Goal: Navigation & Orientation: Find specific page/section

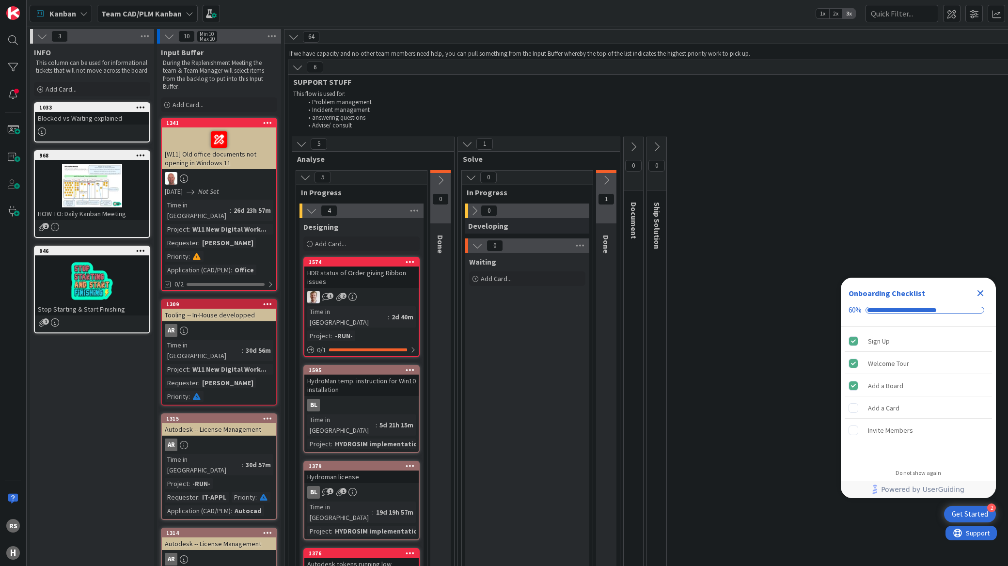
click at [986, 296] on div "Close Checklist" at bounding box center [980, 293] width 16 height 16
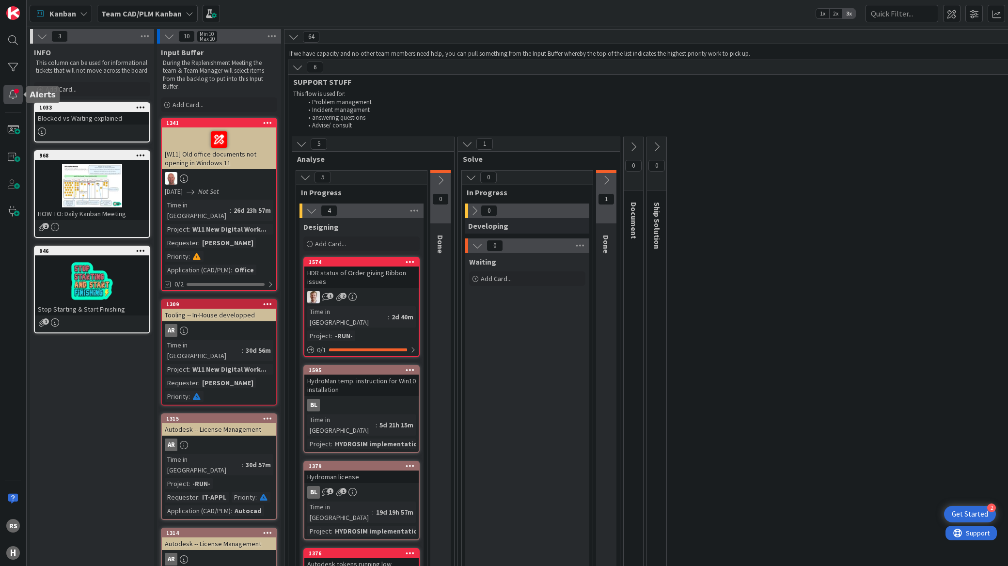
click at [12, 89] on div at bounding box center [12, 94] width 19 height 19
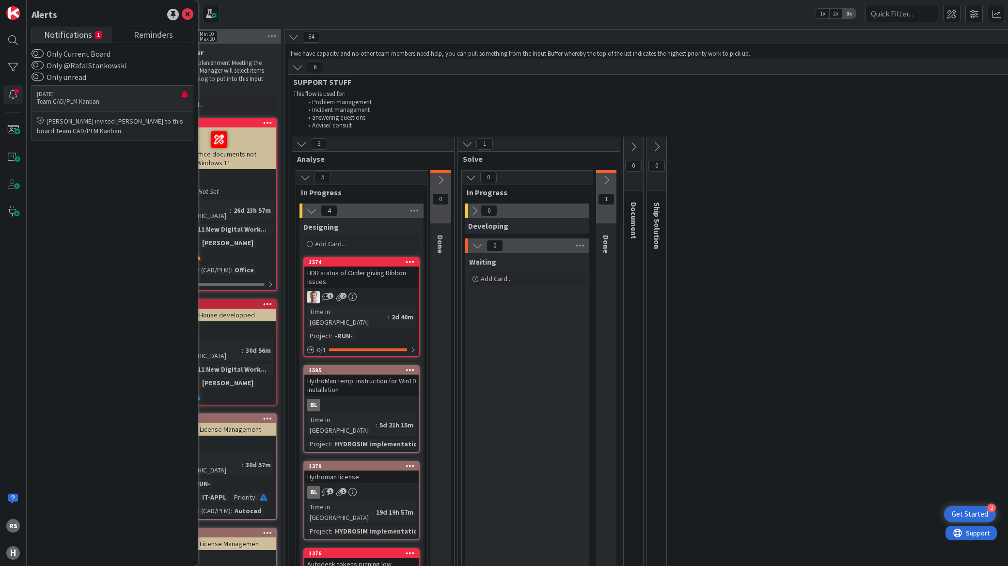
click at [32, 119] on div "[PERSON_NAME] invited [PERSON_NAME] to this board Team CAD/PLM Kanban" at bounding box center [112, 125] width 161 height 29
click at [37, 120] on icon at bounding box center [40, 120] width 7 height 7
click at [62, 118] on p "[PERSON_NAME] invited [PERSON_NAME] to this board Team CAD/PLM Kanban" at bounding box center [112, 125] width 151 height 19
click at [768, 344] on div "5 Analyse 5 In Progress 4 Designing Add Card... 1574 HDR status of Order giving…" at bounding box center [696, 424] width 813 height 574
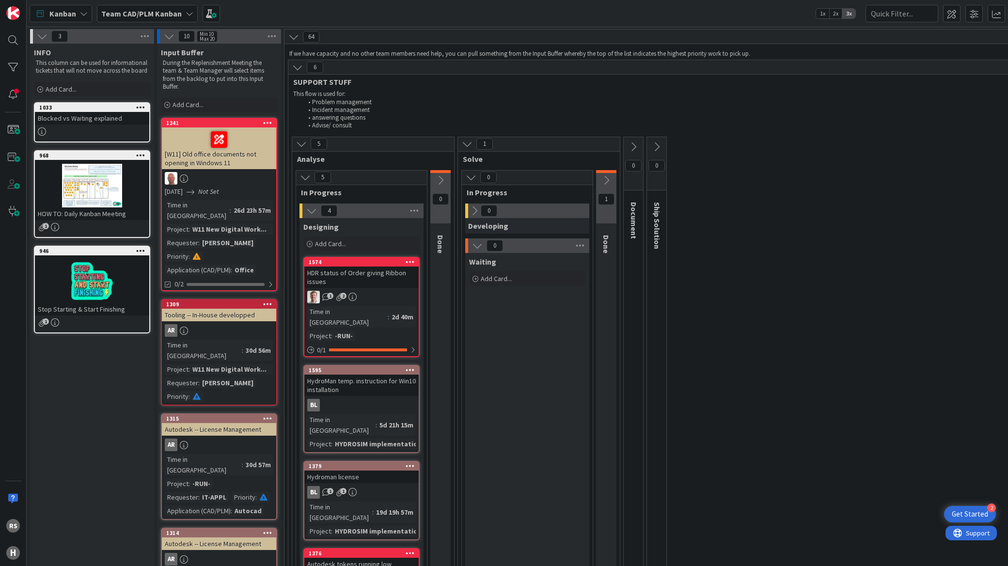
click at [301, 69] on icon at bounding box center [297, 67] width 11 height 11
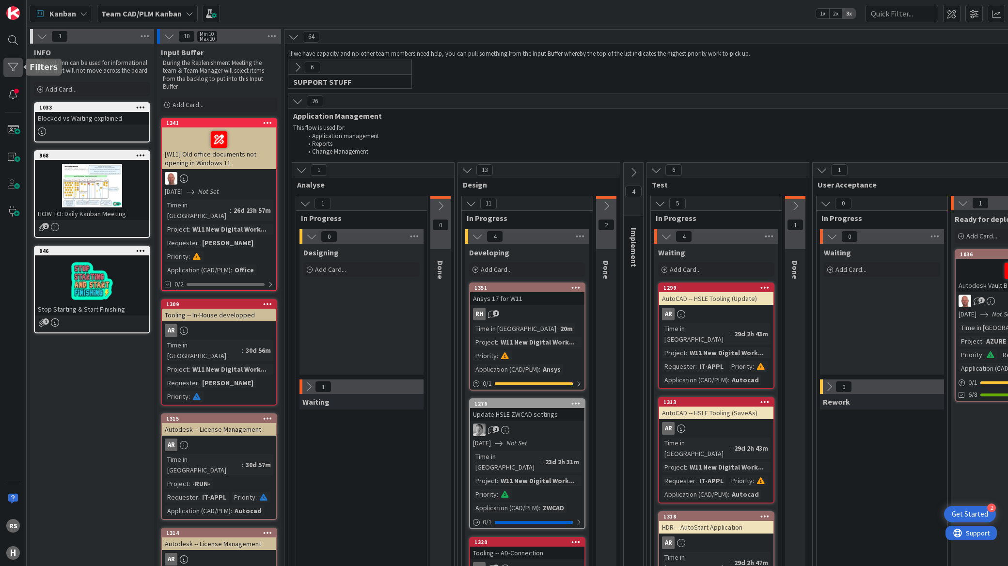
click at [8, 63] on div at bounding box center [12, 67] width 19 height 19
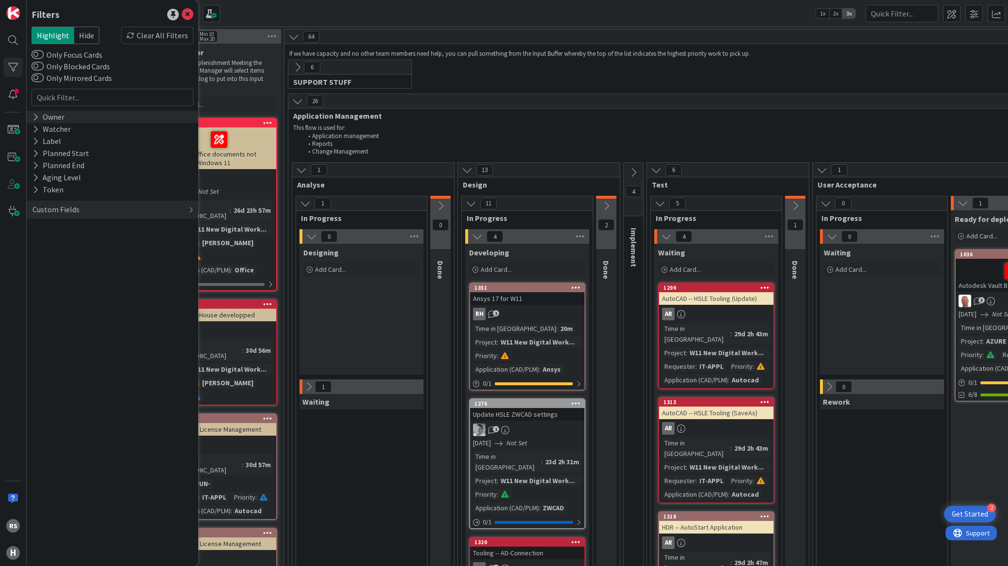
click at [29, 120] on div "Owner" at bounding box center [112, 117] width 171 height 12
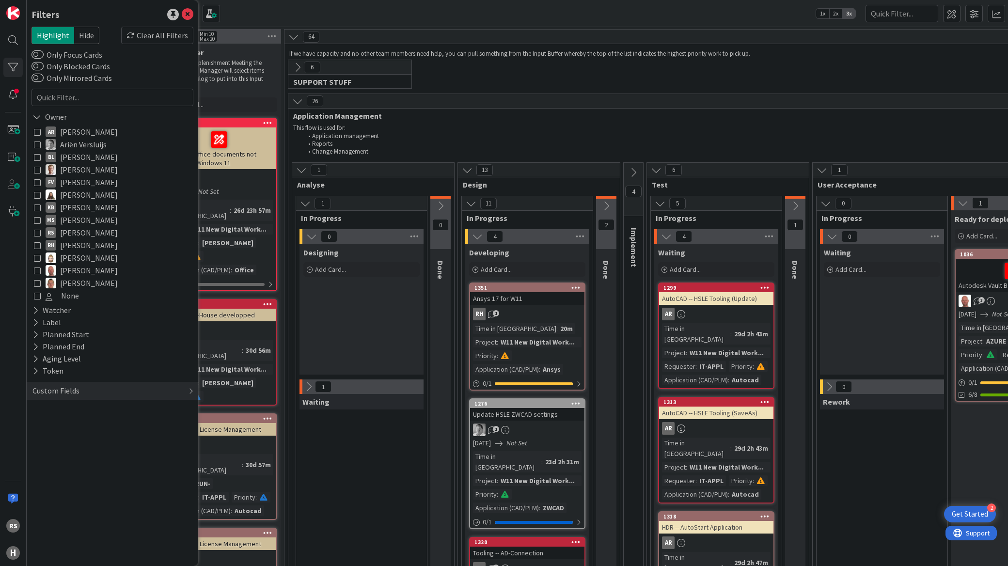
click at [37, 232] on icon at bounding box center [37, 232] width 7 height 7
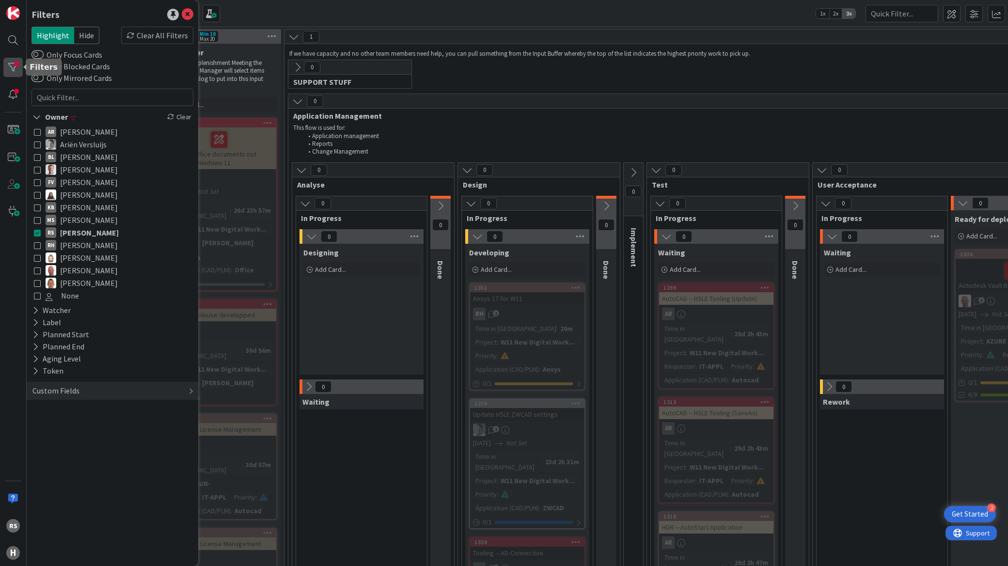
click at [5, 70] on div at bounding box center [12, 67] width 19 height 19
click at [189, 14] on icon at bounding box center [188, 15] width 12 height 12
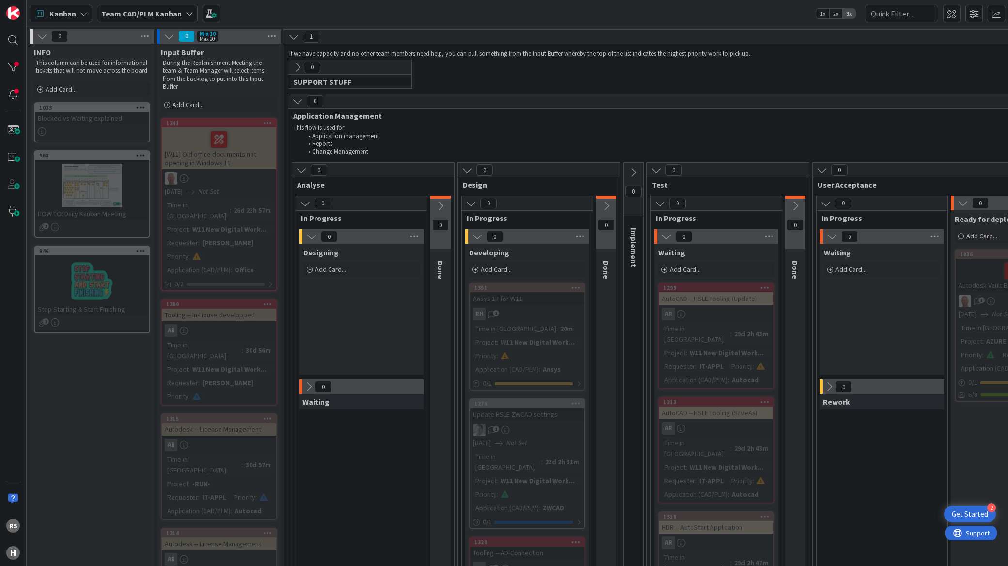
click at [297, 172] on icon at bounding box center [301, 170] width 11 height 11
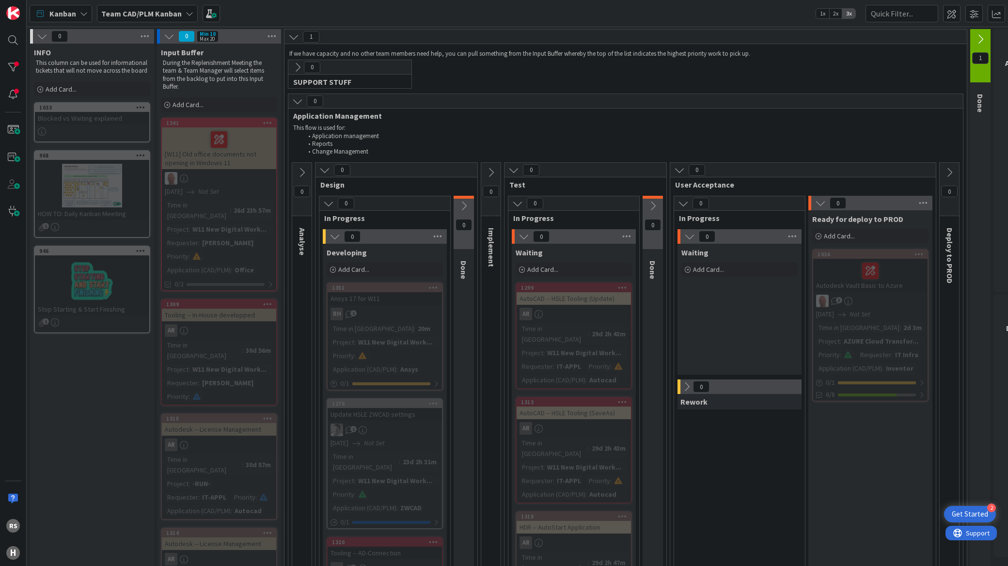
click at [299, 175] on icon at bounding box center [301, 172] width 11 height 11
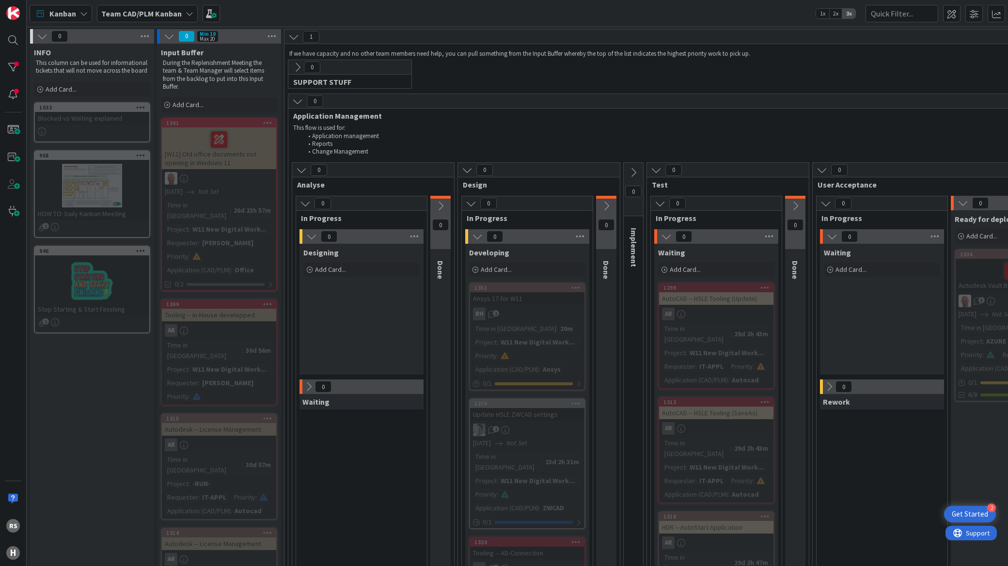
click at [301, 175] on icon at bounding box center [301, 170] width 11 height 11
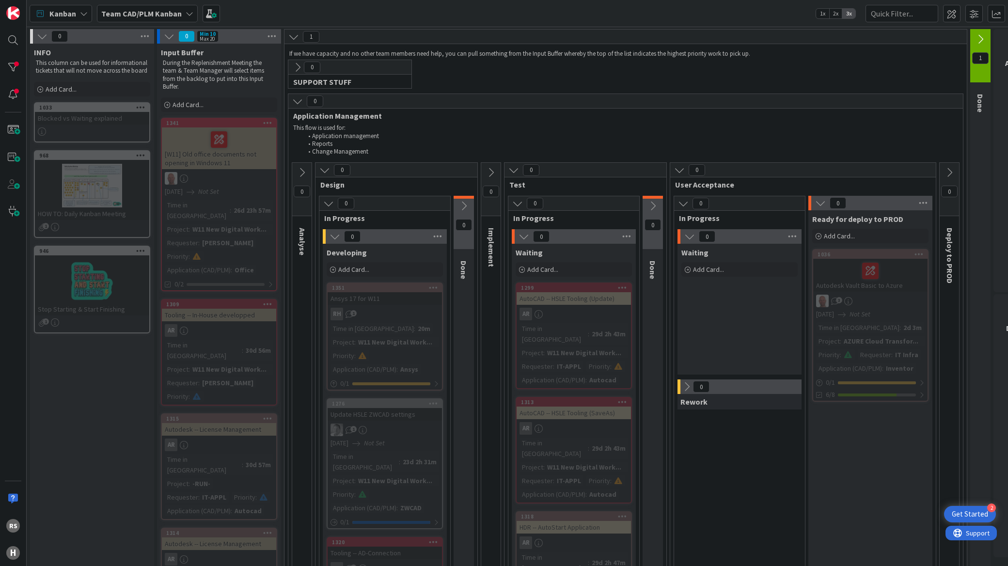
click at [301, 175] on icon at bounding box center [301, 172] width 11 height 11
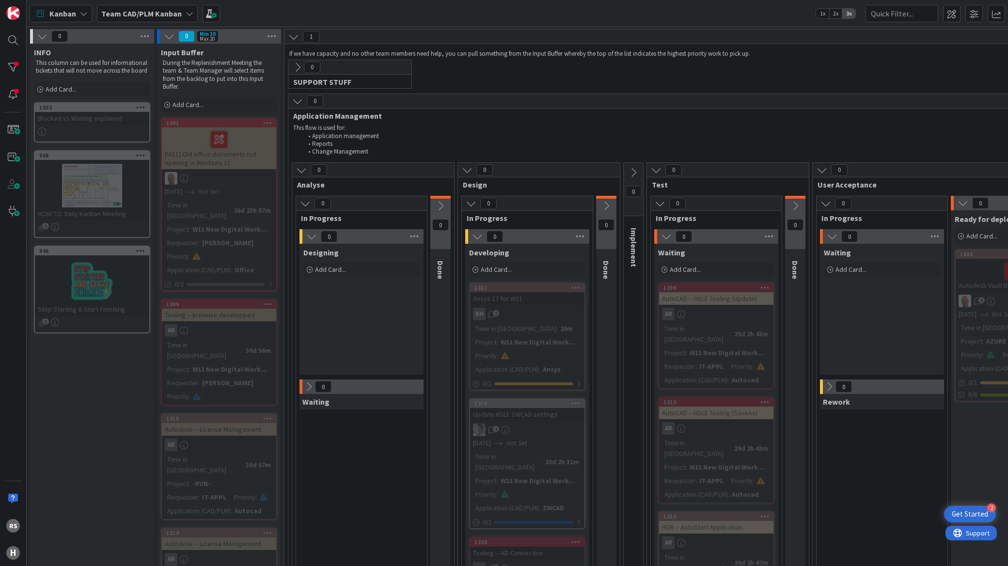
click at [293, 37] on icon at bounding box center [293, 36] width 11 height 11
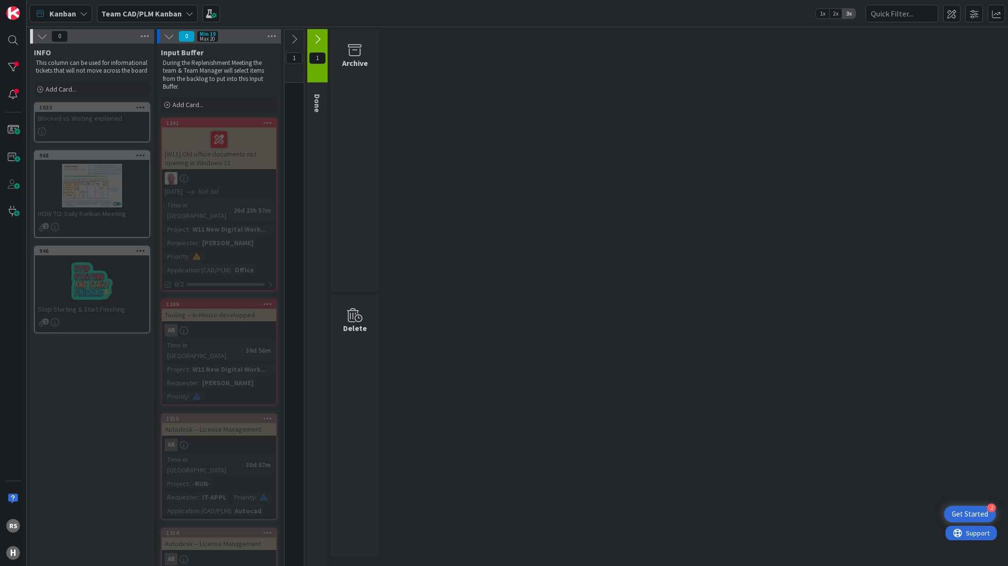
click at [292, 41] on icon at bounding box center [294, 39] width 11 height 11
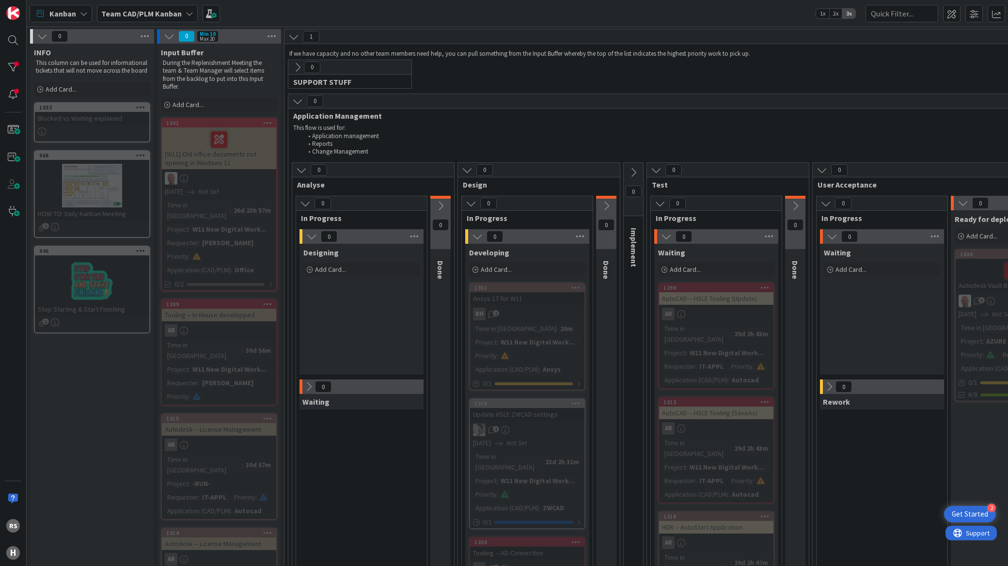
click at [294, 65] on icon at bounding box center [297, 67] width 11 height 11
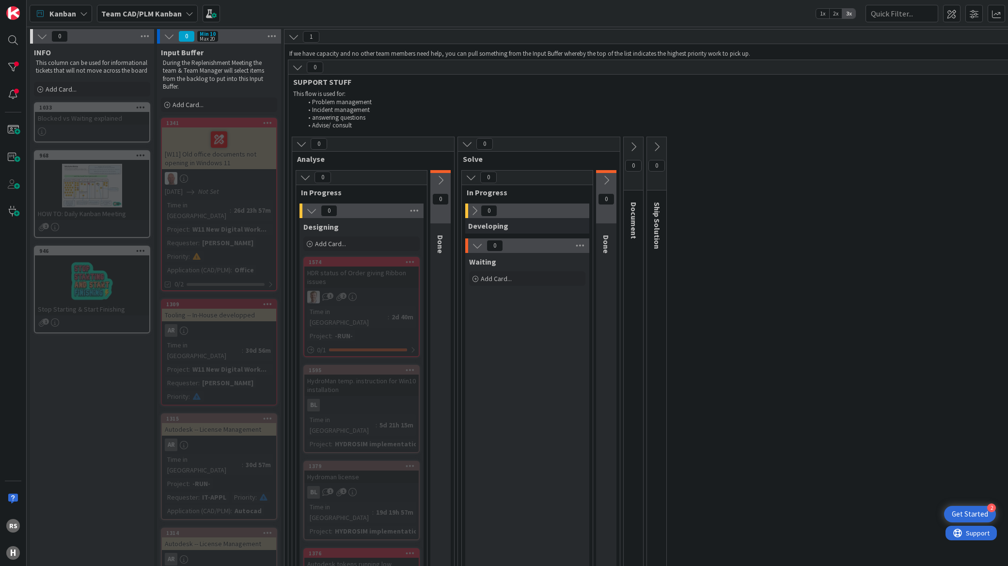
click at [300, 73] on button at bounding box center [297, 67] width 13 height 13
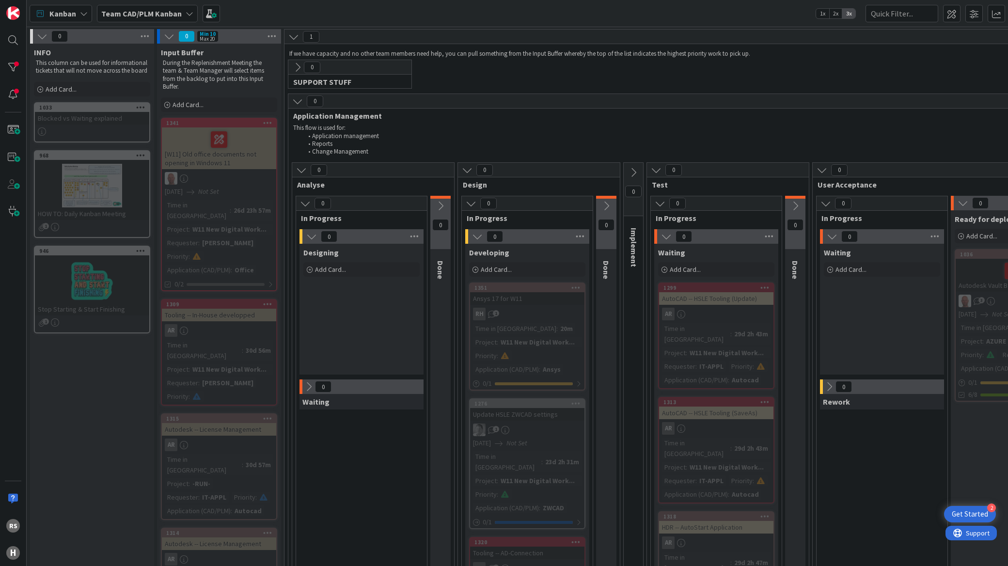
click at [293, 38] on icon at bounding box center [293, 36] width 11 height 11
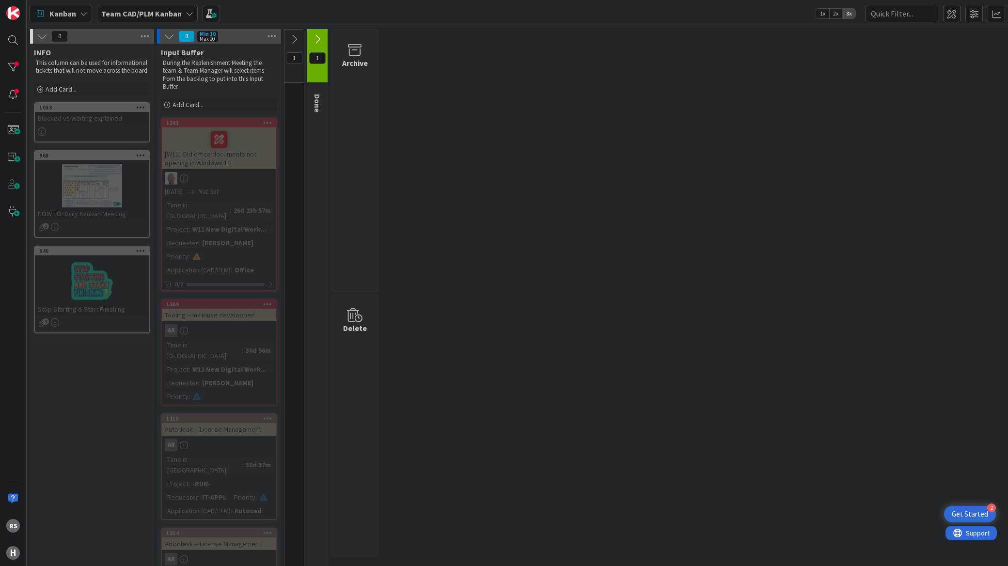
click at [315, 55] on span "1" at bounding box center [317, 58] width 16 height 12
click at [320, 39] on icon at bounding box center [317, 39] width 11 height 11
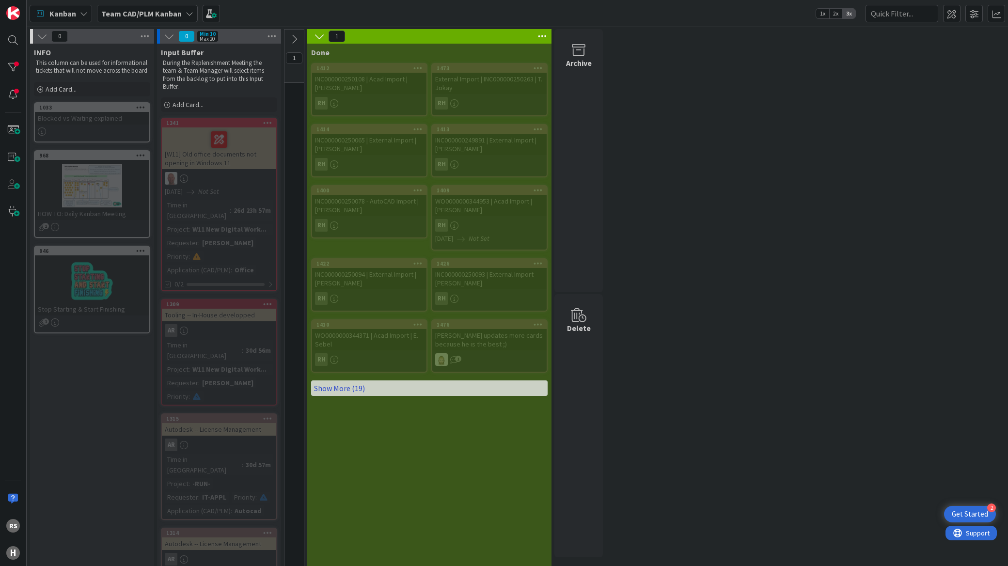
click at [365, 387] on link "Show More (19)" at bounding box center [429, 388] width 236 height 16
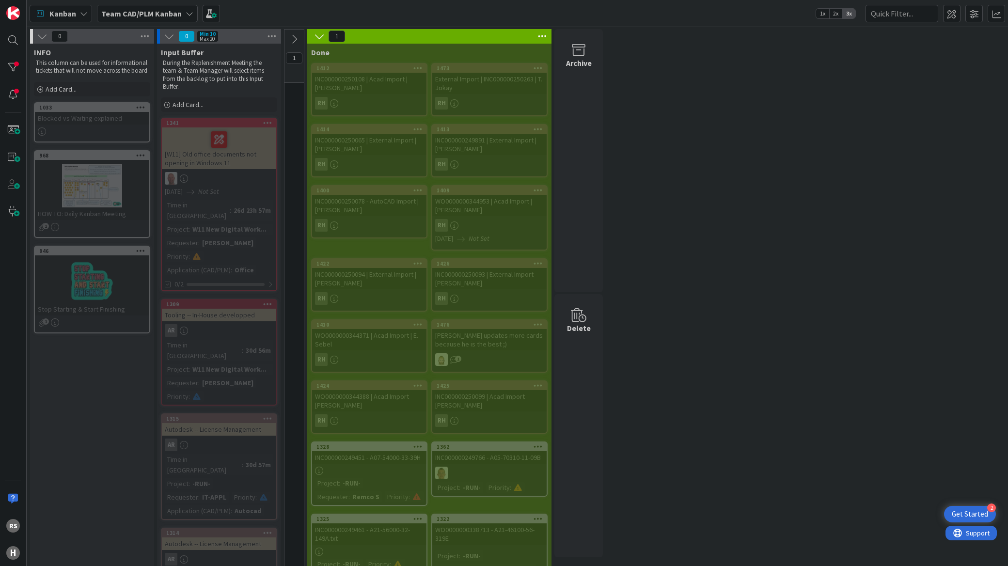
click at [322, 37] on icon at bounding box center [319, 36] width 11 height 11
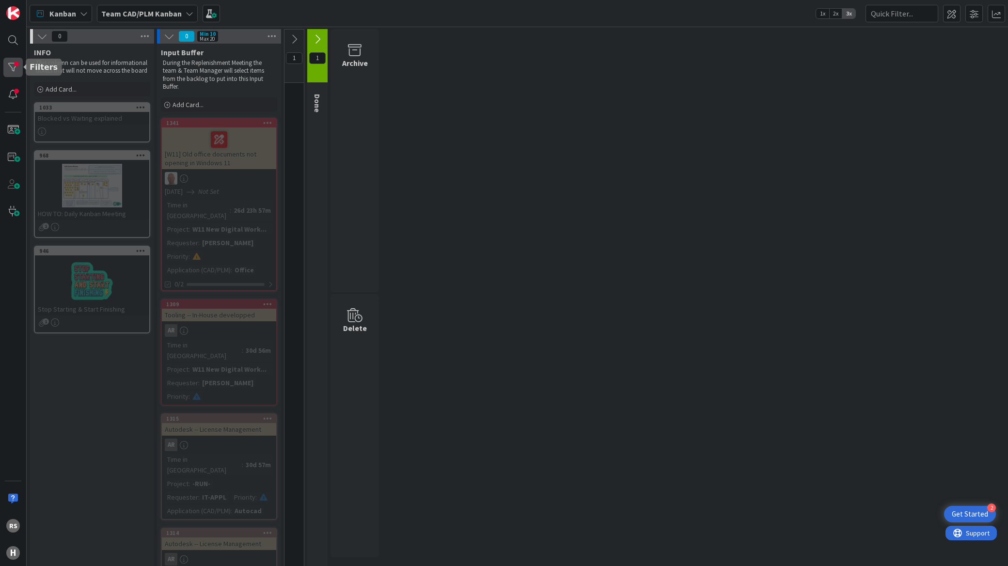
click at [13, 71] on div at bounding box center [12, 67] width 19 height 19
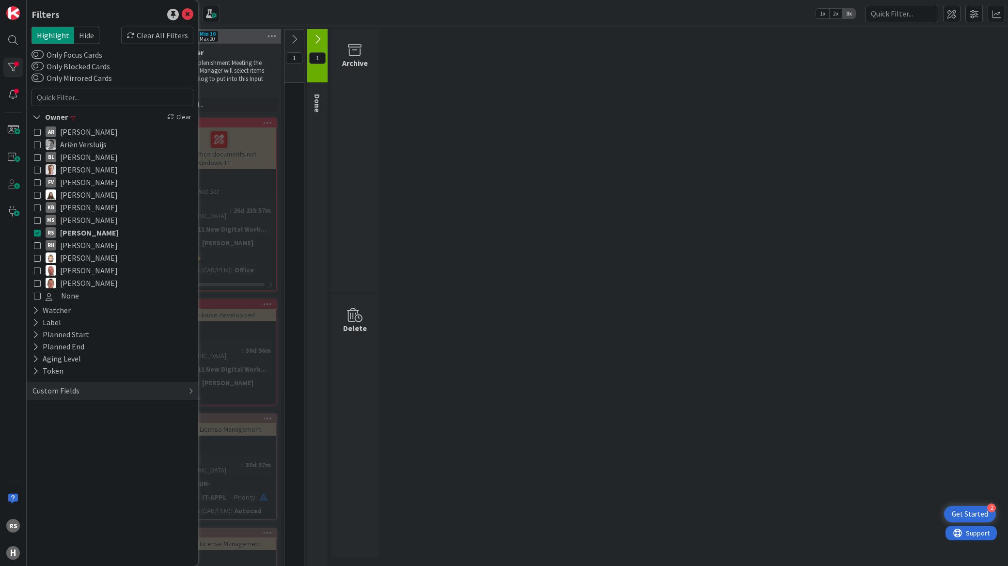
click at [36, 234] on icon at bounding box center [37, 232] width 7 height 7
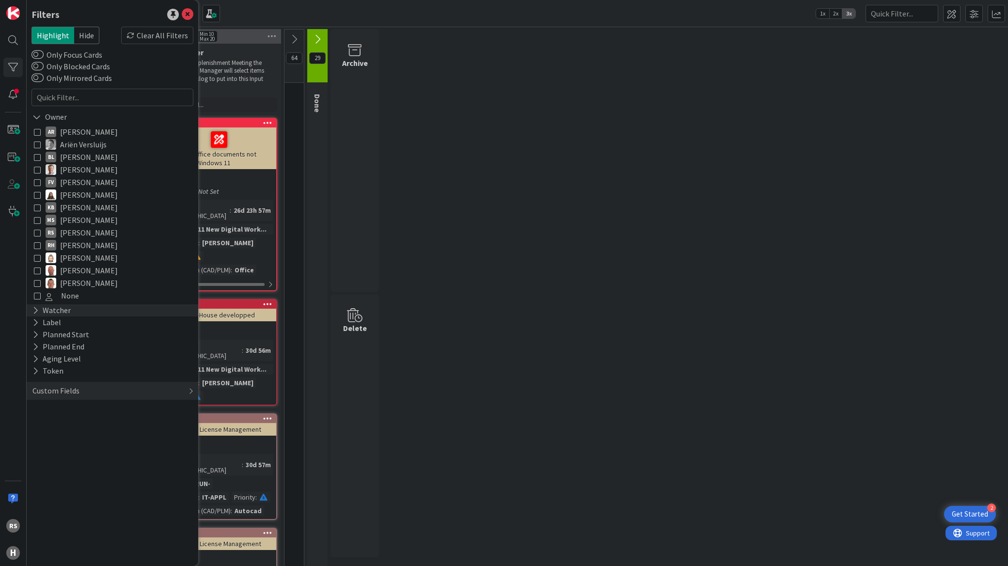
click at [35, 310] on icon at bounding box center [35, 310] width 6 height 8
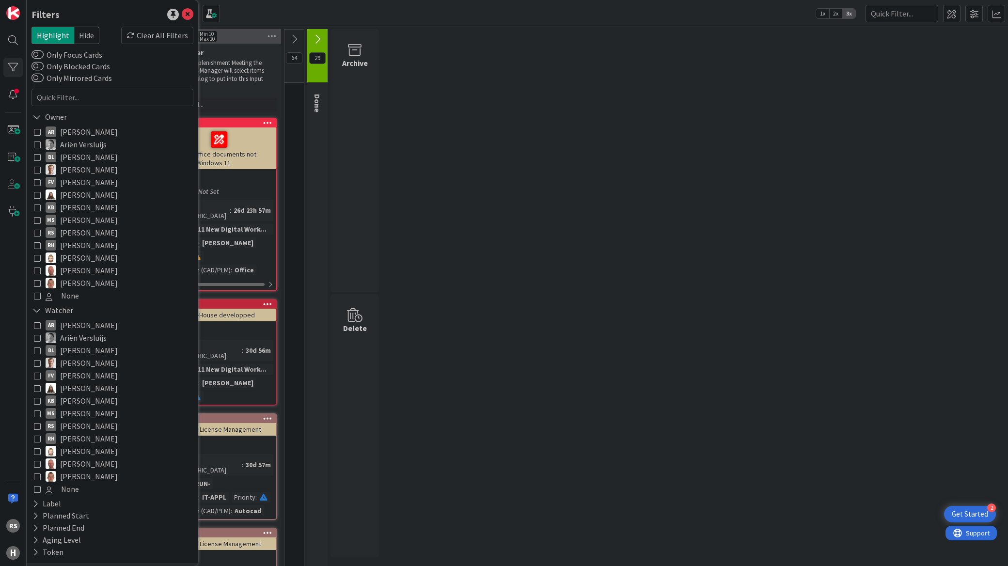
click at [36, 234] on icon at bounding box center [37, 232] width 7 height 7
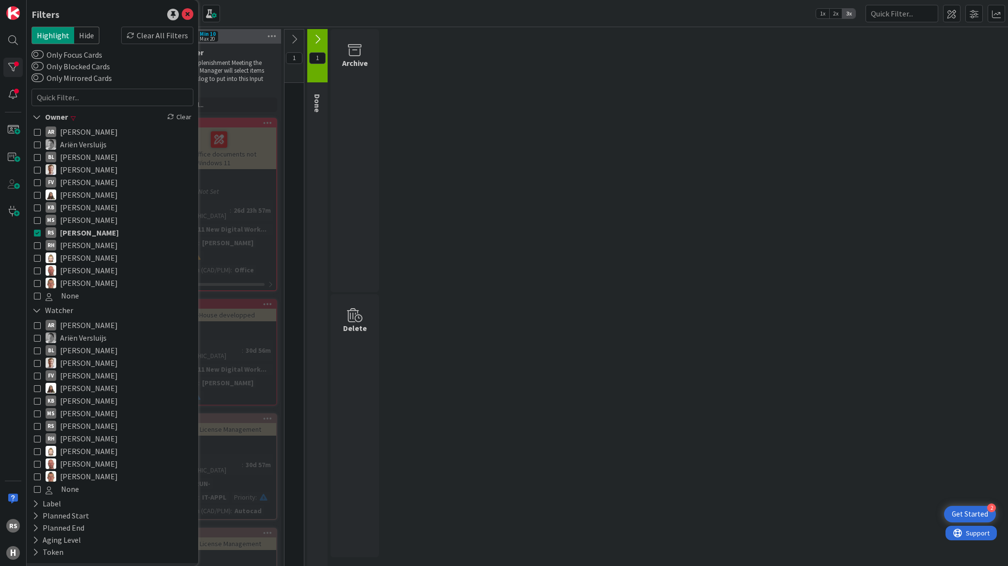
scroll to position [26, 0]
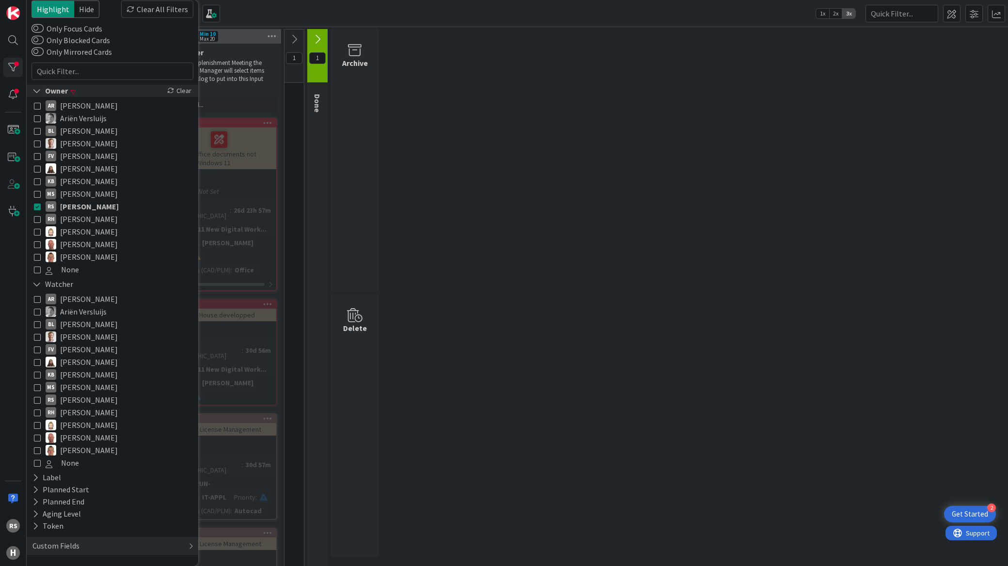
click at [35, 90] on icon at bounding box center [36, 91] width 9 height 8
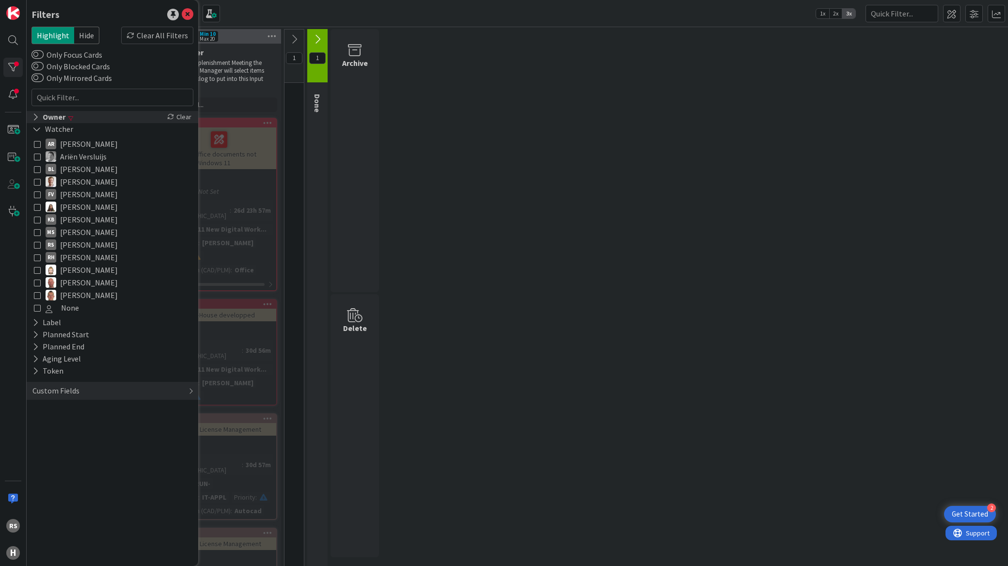
click at [33, 120] on icon at bounding box center [35, 117] width 6 height 8
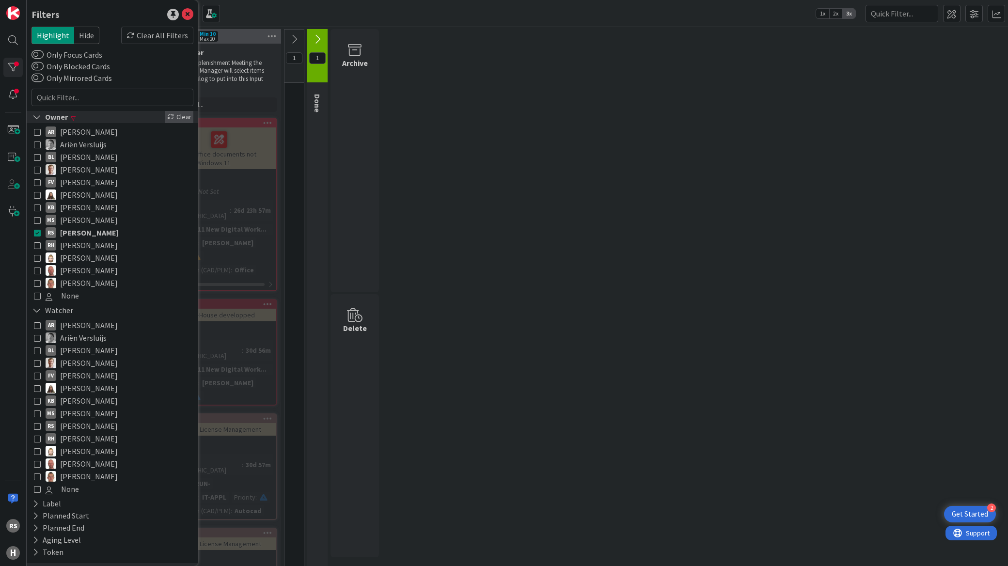
click at [167, 118] on icon at bounding box center [170, 116] width 7 height 7
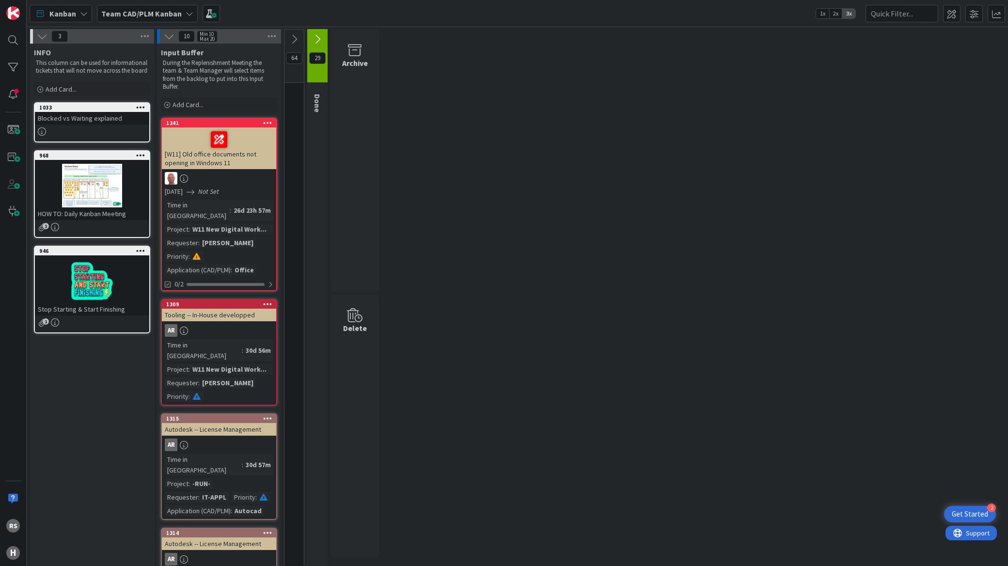
click at [294, 42] on icon at bounding box center [294, 39] width 11 height 11
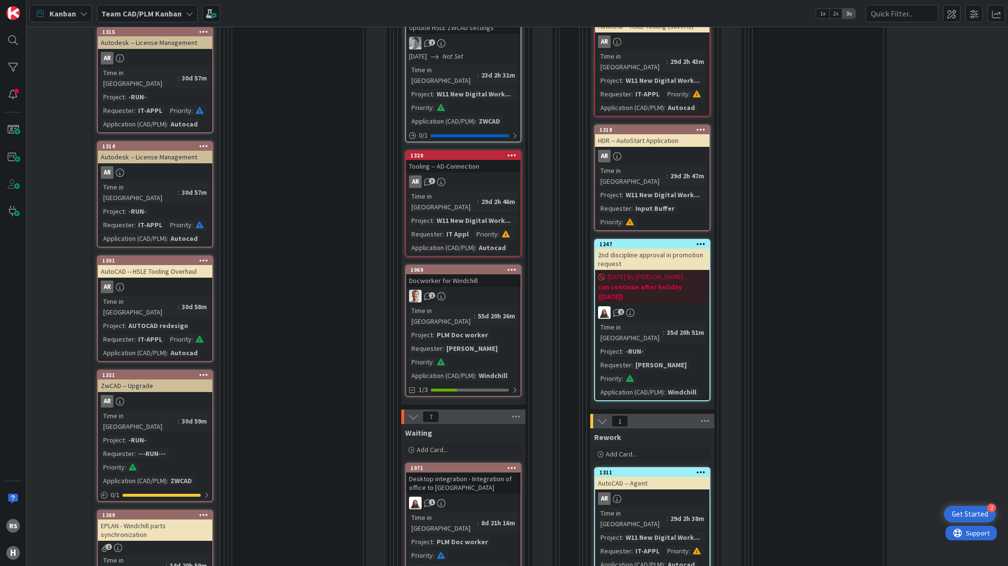
scroll to position [376, 64]
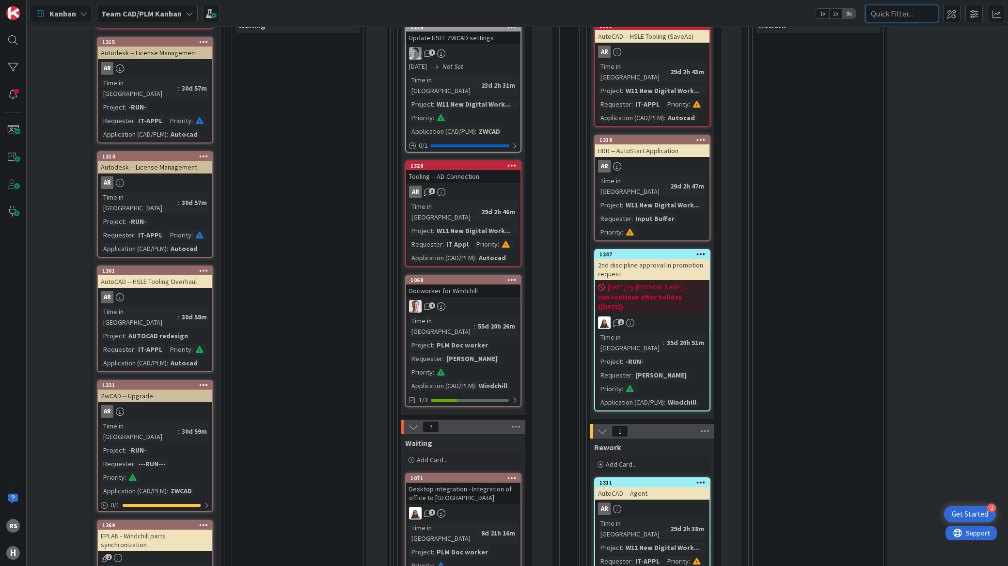
click at [890, 16] on input "text" at bounding box center [901, 13] width 73 height 17
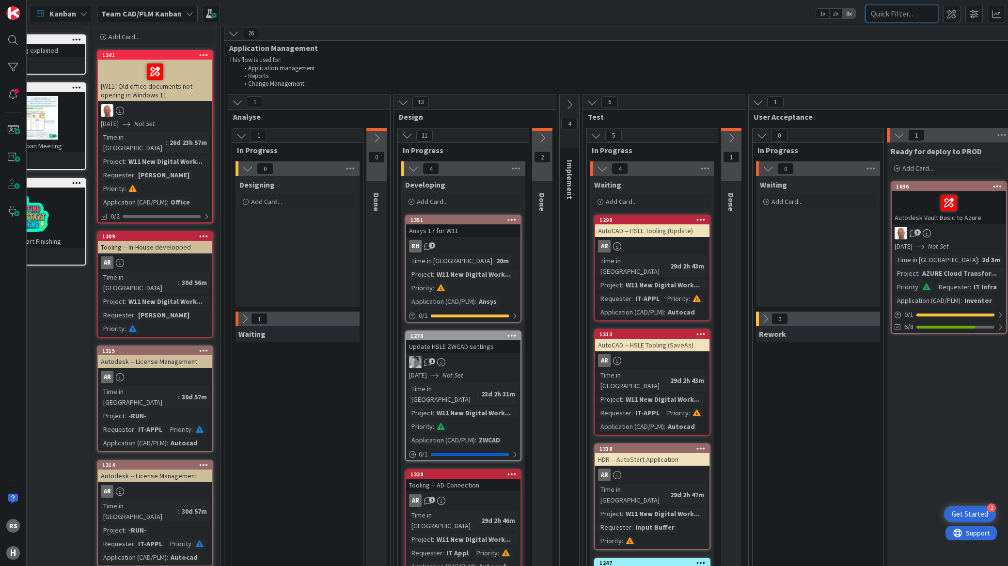
scroll to position [54, 64]
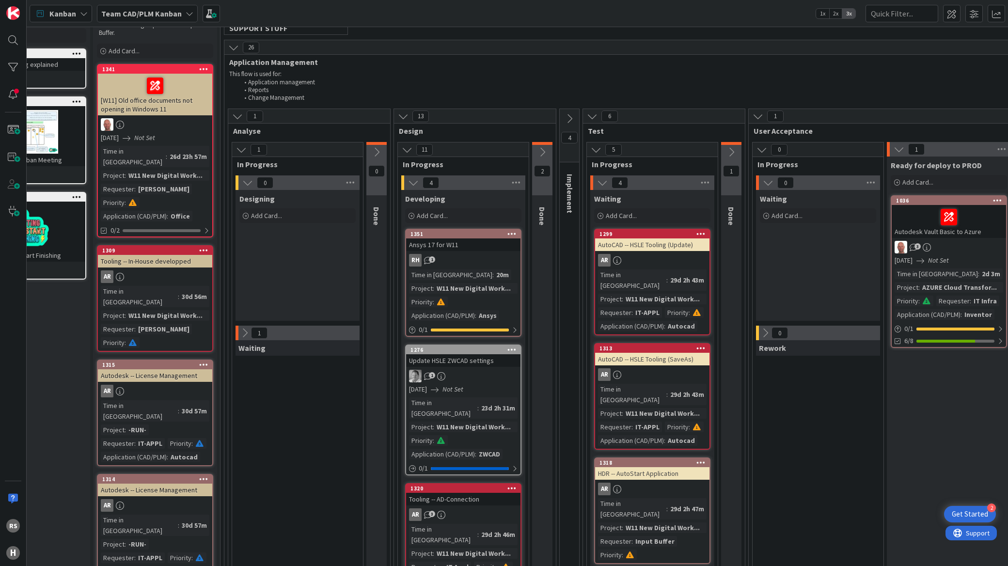
click at [240, 154] on icon at bounding box center [241, 149] width 11 height 11
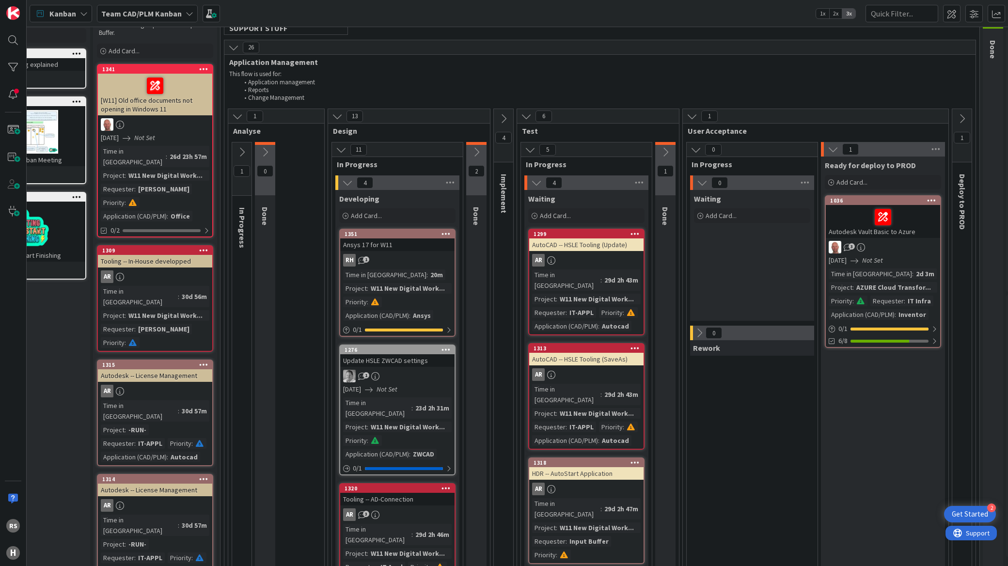
click at [240, 154] on icon at bounding box center [241, 152] width 11 height 11
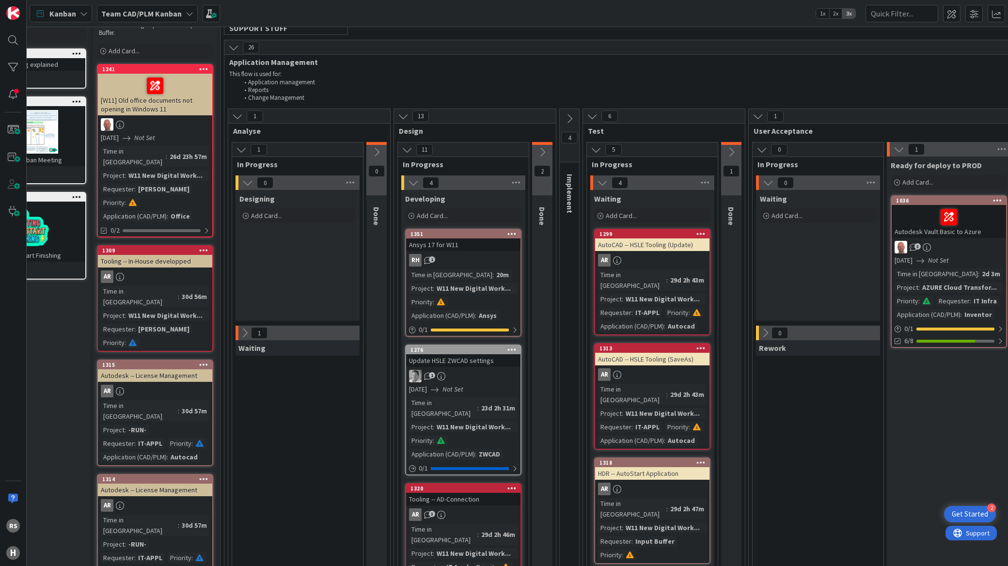
click at [241, 335] on icon at bounding box center [244, 332] width 11 height 11
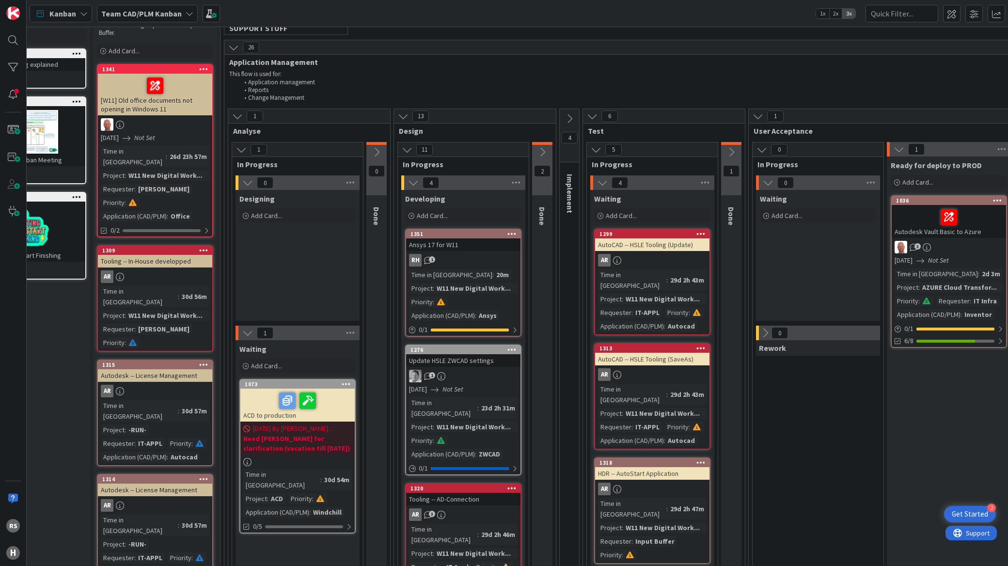
click at [241, 335] on button at bounding box center [247, 332] width 13 height 13
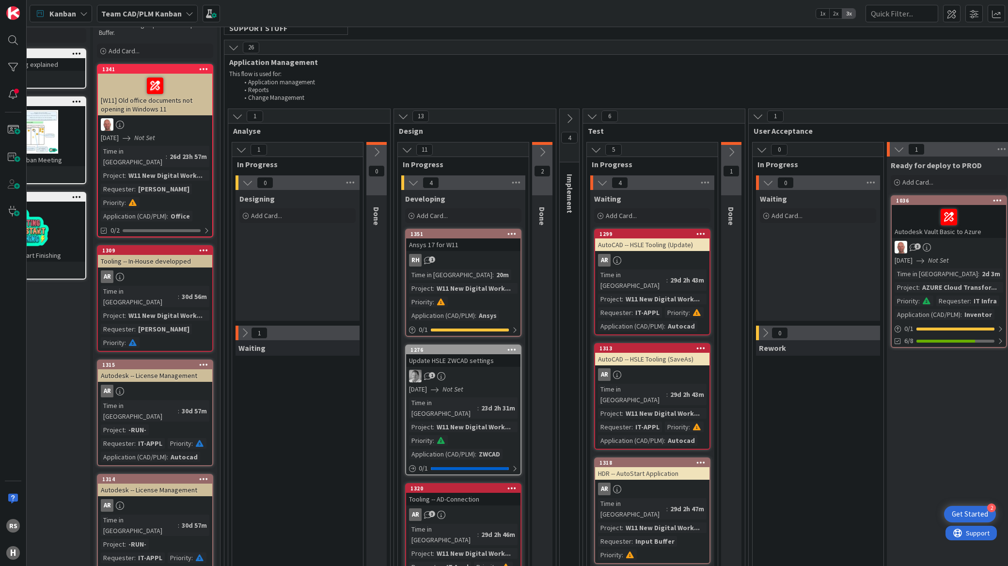
click at [414, 183] on icon at bounding box center [413, 182] width 11 height 11
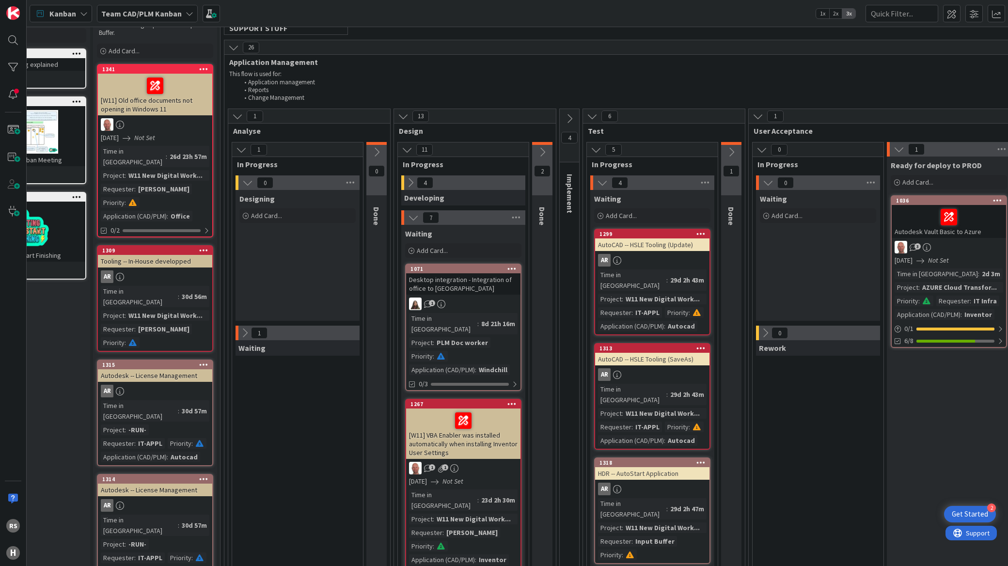
click at [414, 183] on icon at bounding box center [410, 182] width 11 height 11
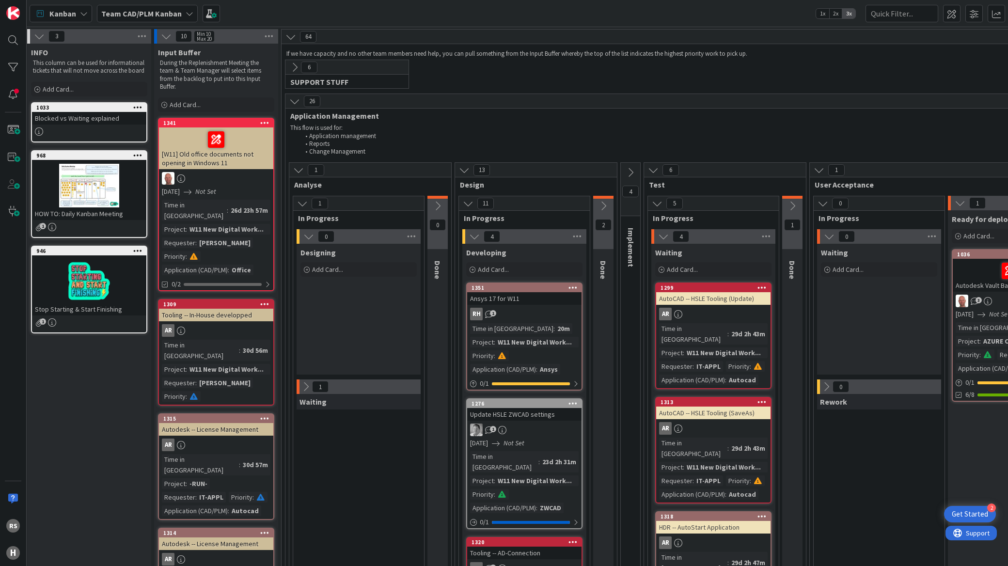
scroll to position [0, 0]
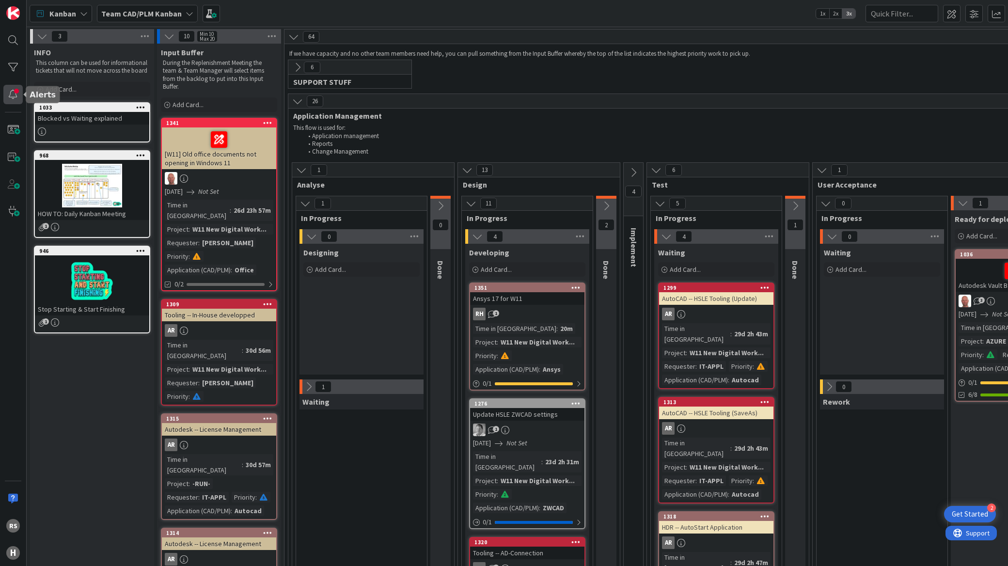
click at [17, 100] on div at bounding box center [12, 94] width 19 height 19
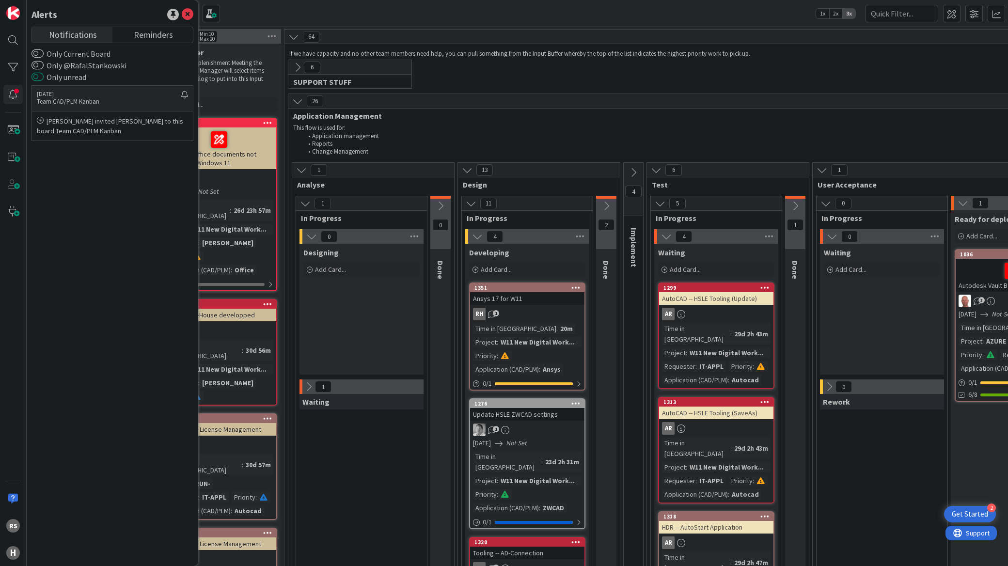
click at [36, 72] on button "Only unread" at bounding box center [37, 77] width 12 height 10
click at [34, 73] on button "Only unread" at bounding box center [37, 77] width 12 height 10
click at [37, 66] on button "Only @RafalStankowski" at bounding box center [37, 66] width 12 height 10
click at [12, 65] on div at bounding box center [12, 67] width 19 height 19
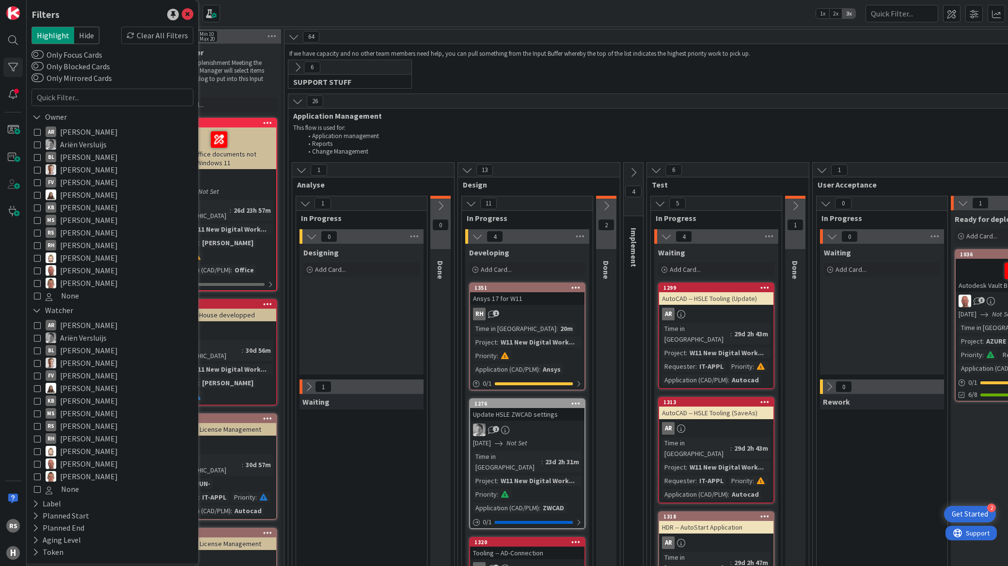
click at [37, 233] on icon at bounding box center [37, 232] width 7 height 7
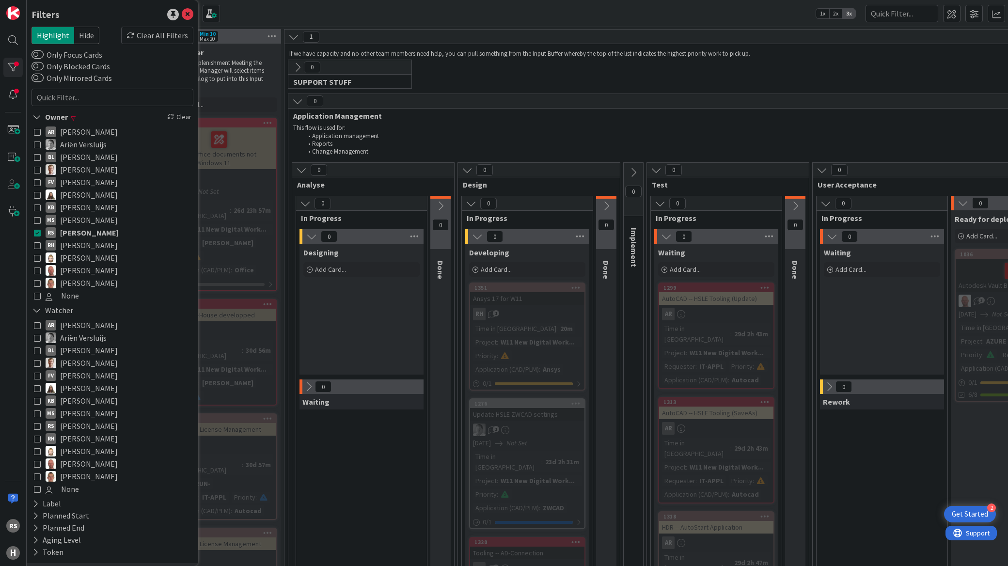
click at [293, 43] on div "1" at bounding box center [696, 37] width 824 height 15
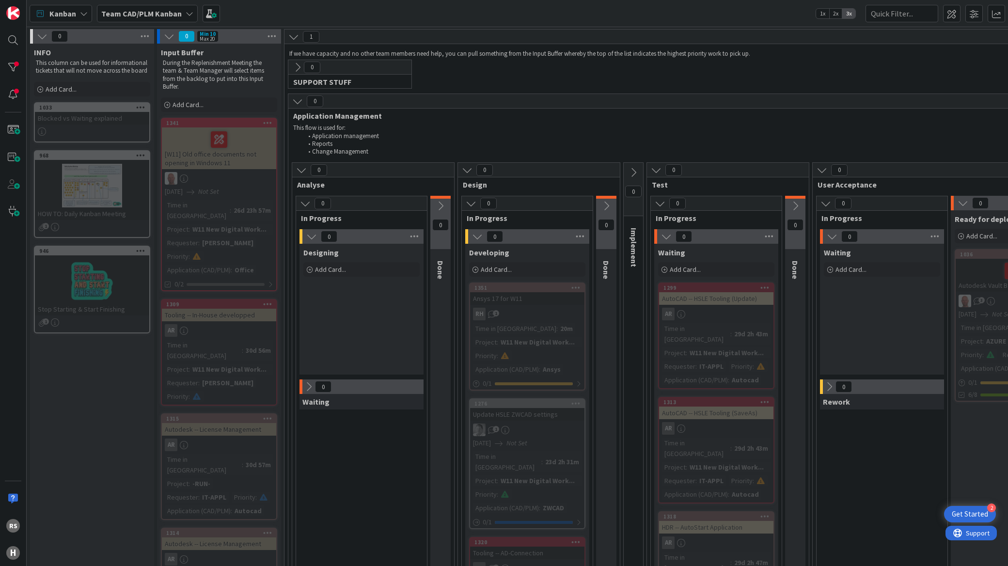
click at [293, 40] on icon at bounding box center [293, 36] width 11 height 11
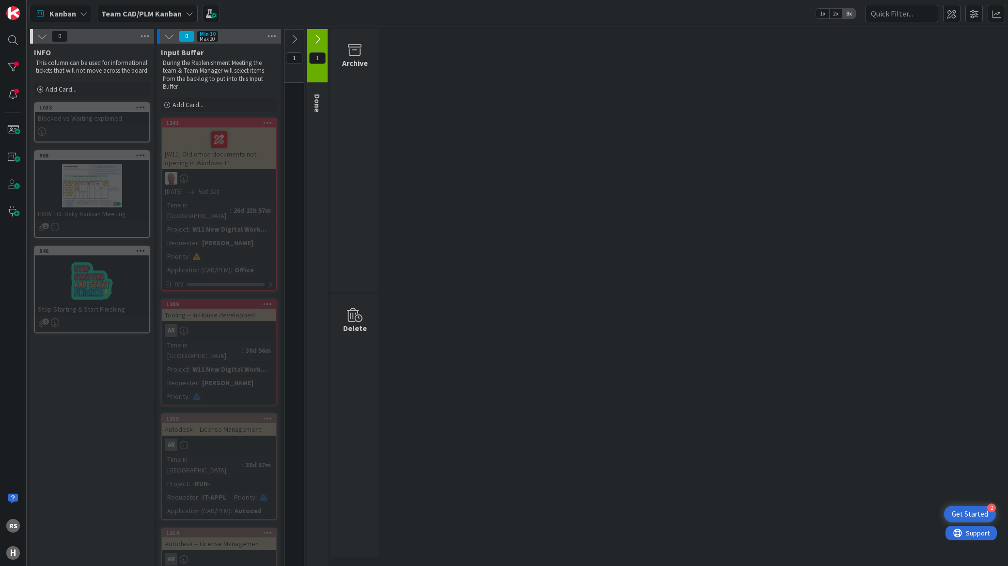
click at [293, 40] on icon at bounding box center [294, 39] width 11 height 11
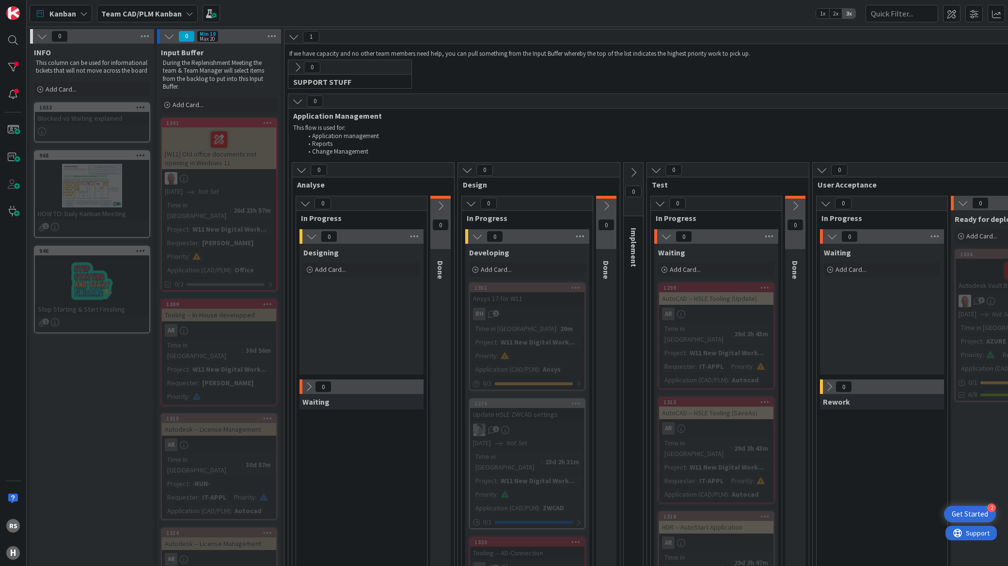
click at [295, 70] on icon at bounding box center [297, 67] width 11 height 11
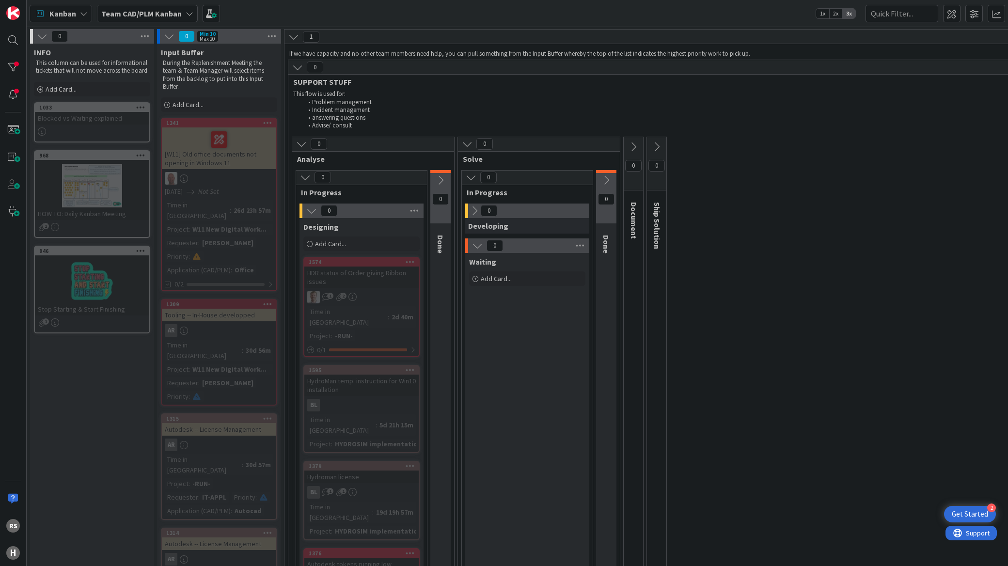
click at [295, 70] on icon at bounding box center [297, 67] width 11 height 11
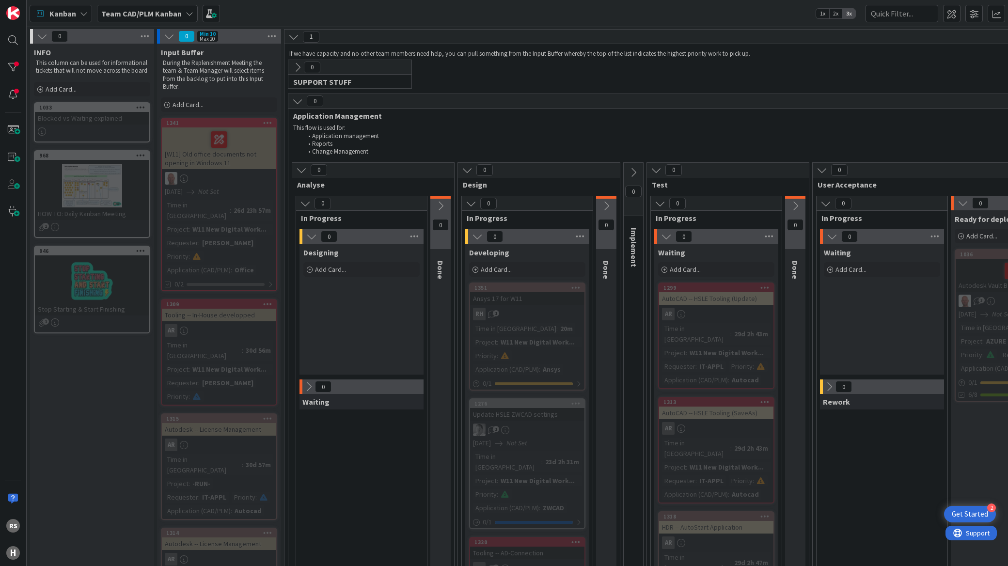
click at [295, 100] on icon at bounding box center [297, 101] width 11 height 11
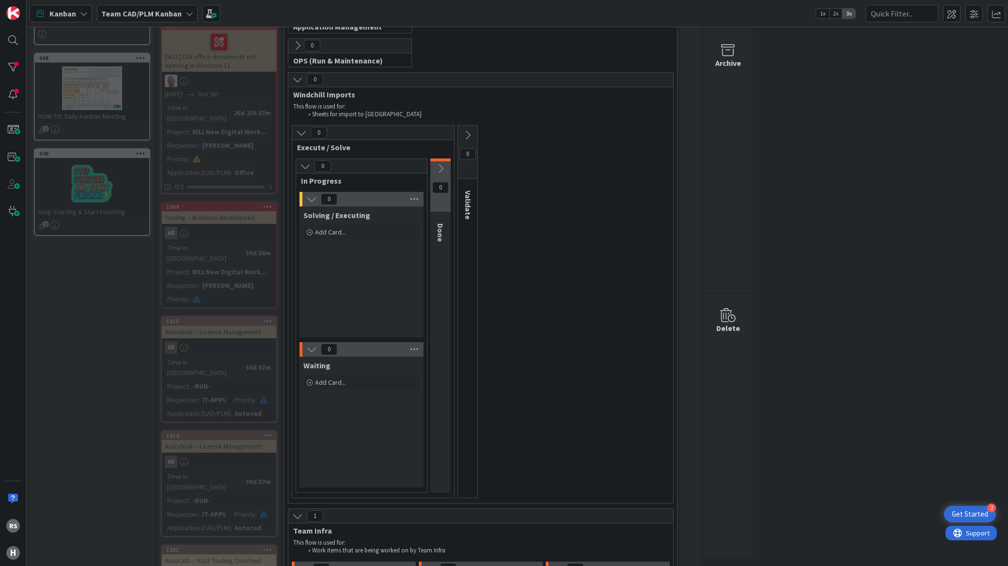
scroll to position [108, 0]
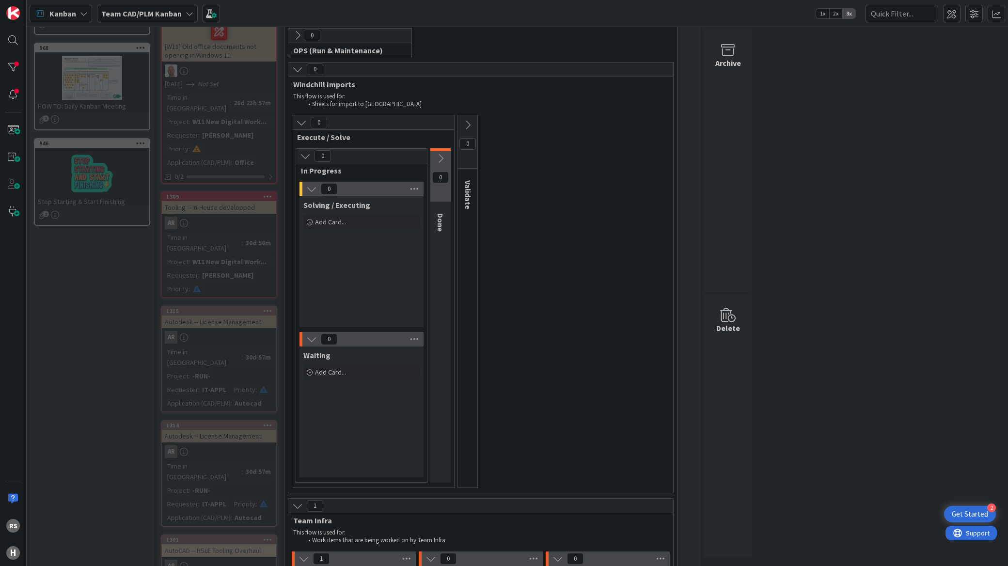
click at [301, 70] on icon at bounding box center [297, 69] width 11 height 11
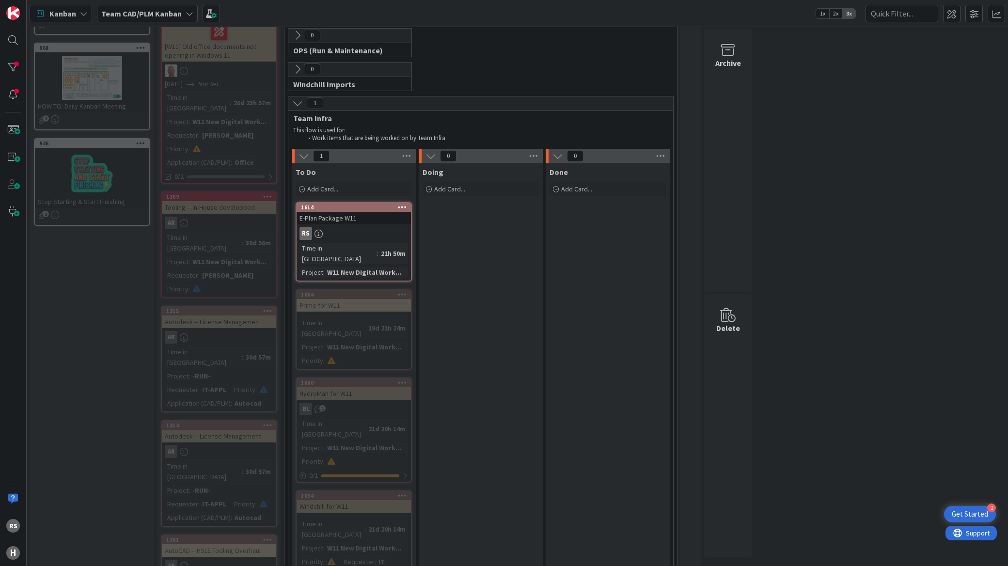
click at [340, 217] on div "E-Plan Package W11" at bounding box center [353, 218] width 114 height 13
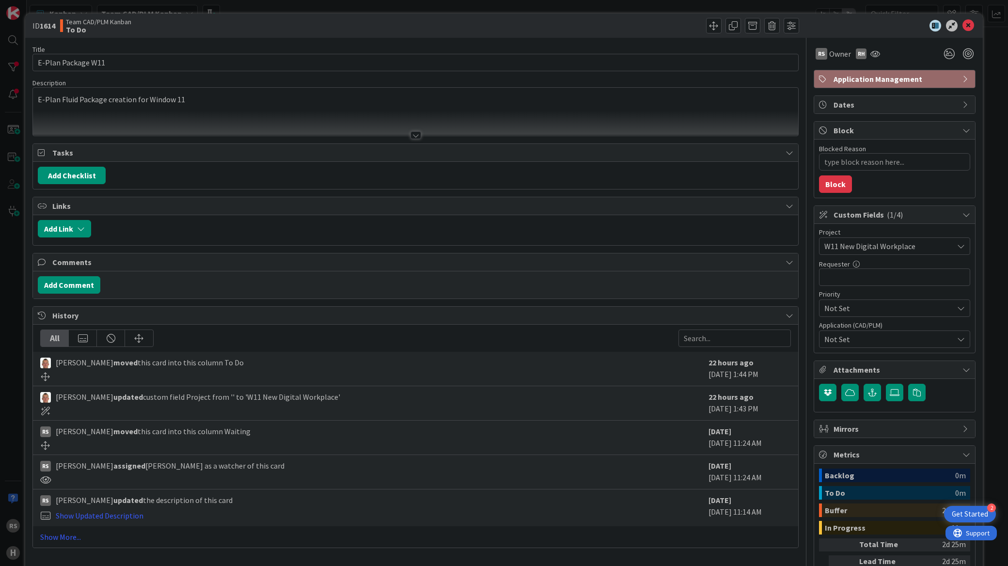
type textarea "x"
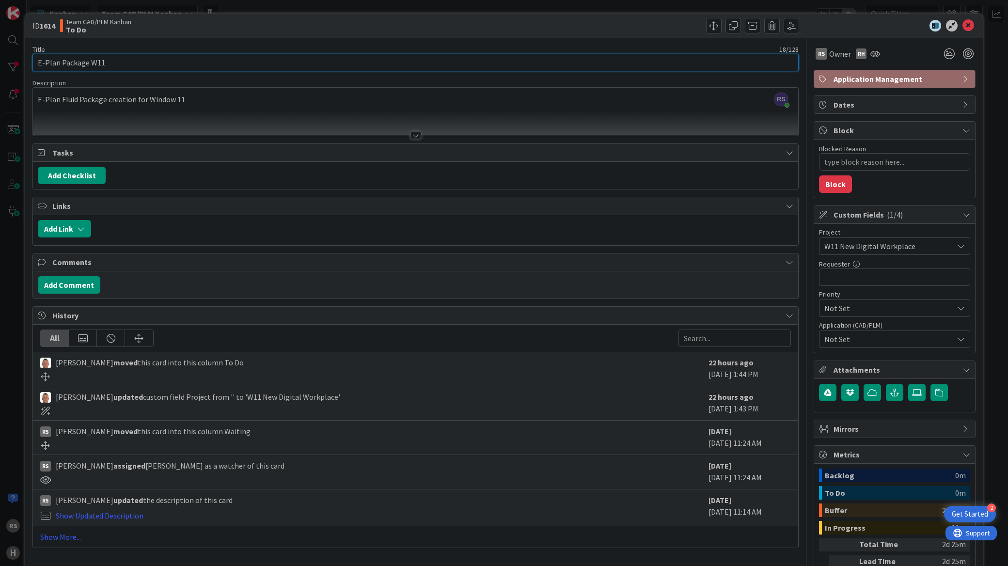
drag, startPoint x: 106, startPoint y: 61, endPoint x: 32, endPoint y: 61, distance: 73.6
click at [32, 61] on input "E-Plan Package W11" at bounding box center [415, 62] width 766 height 17
drag, startPoint x: 108, startPoint y: 365, endPoint x: 282, endPoint y: 402, distance: 178.2
click at [282, 402] on div "[PERSON_NAME] moved this card into this column To Do 22 hours ago [DATE] 1:44 P…" at bounding box center [415, 439] width 765 height 174
click at [61, 63] on input "E-Plan Package W11" at bounding box center [415, 62] width 766 height 17
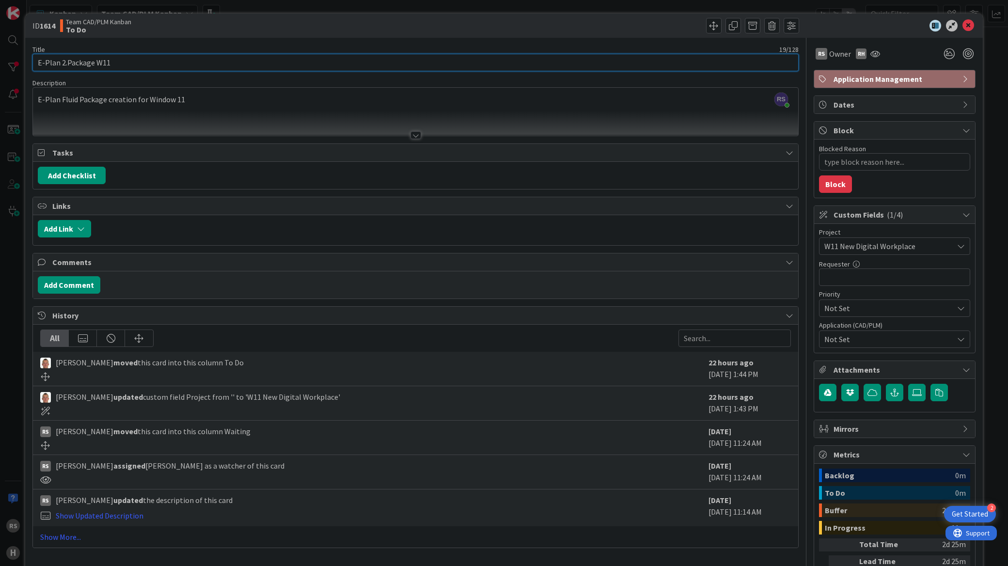
type input "E-Plan 2.9Package W11"
type textarea "x"
type input "E-Plan 2.9 Package W11"
type textarea "x"
type input "E-Plan 2.9 Package W11"
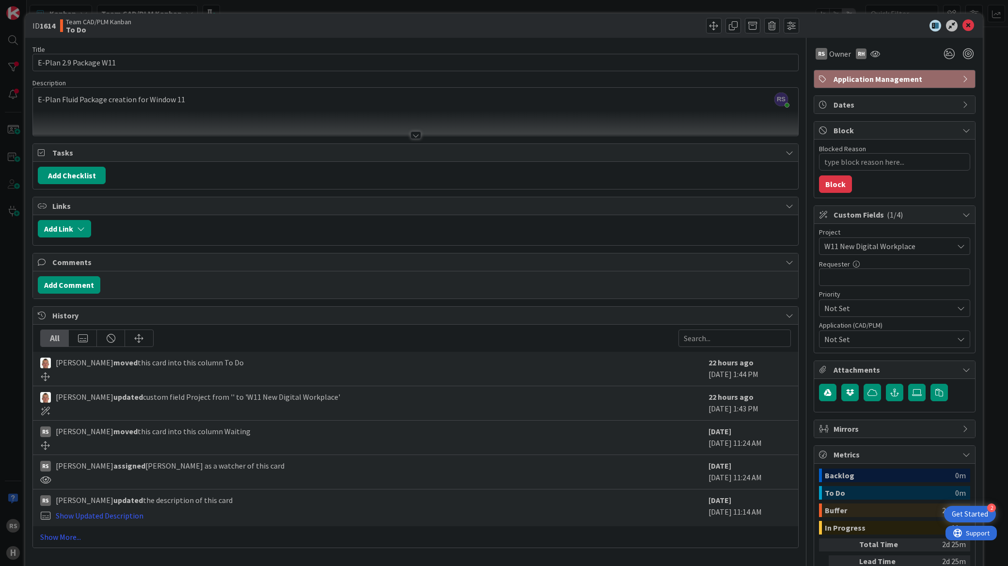
click at [60, 98] on div "RS [PERSON_NAME] joined 2 m ago E-Plan Fluid Package creation for Window 11" at bounding box center [415, 112] width 765 height 48
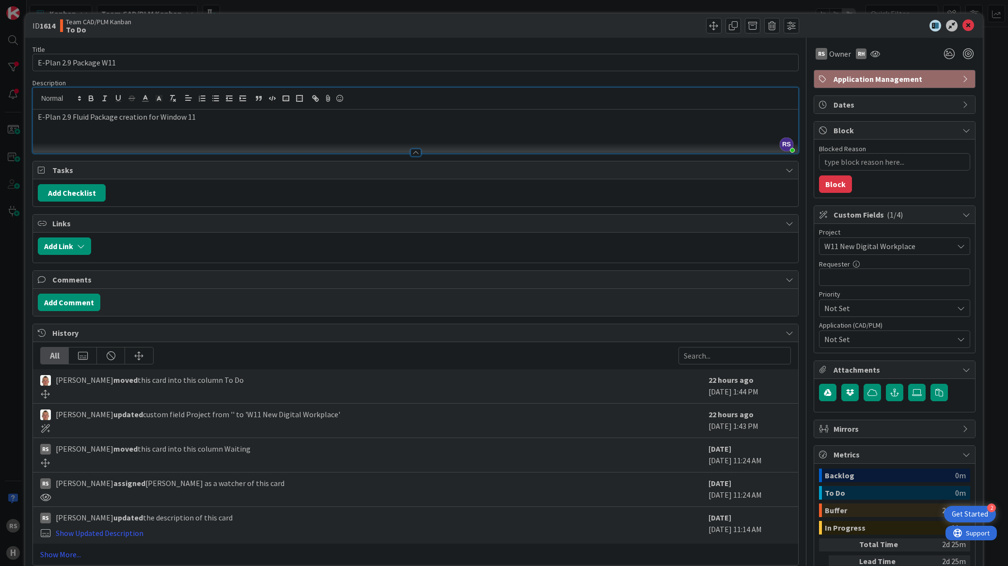
type textarea "x"
click at [962, 24] on icon at bounding box center [968, 26] width 12 height 12
